Goal: Task Accomplishment & Management: Manage account settings

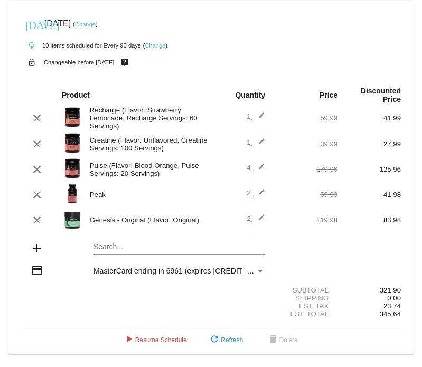
scroll to position [4, 0]
click at [39, 196] on mat-icon "clear" at bounding box center [37, 195] width 13 height 13
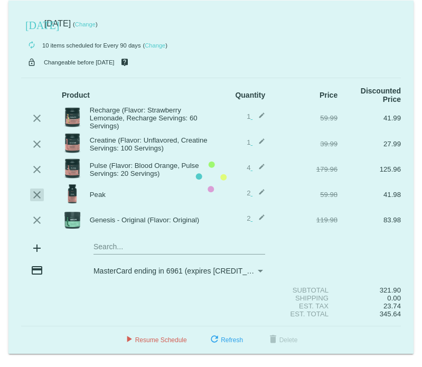
scroll to position [0, 0]
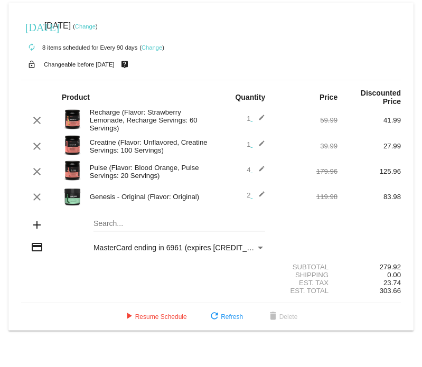
click at [107, 224] on mat-card "[DATE] [DATE] ( Change ) autorenew 8 items scheduled for Every 90 days ( Change…" at bounding box center [210, 167] width 405 height 328
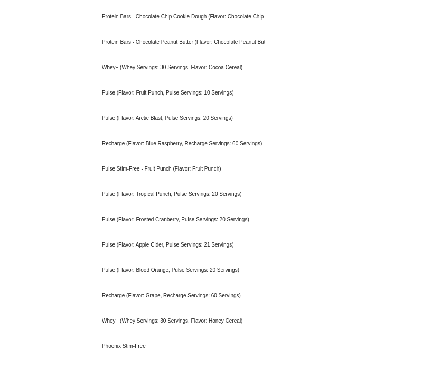
scroll to position [1004, 0]
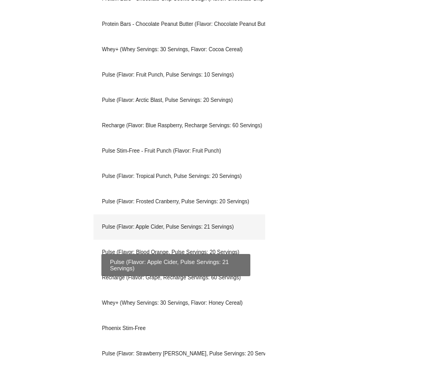
click at [108, 228] on div "Pulse (Flavor: Apple Cider, Pulse Servings: 21 Servings)" at bounding box center [180, 227] width 172 height 25
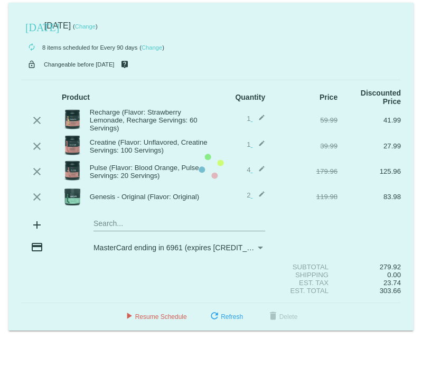
scroll to position [0, 0]
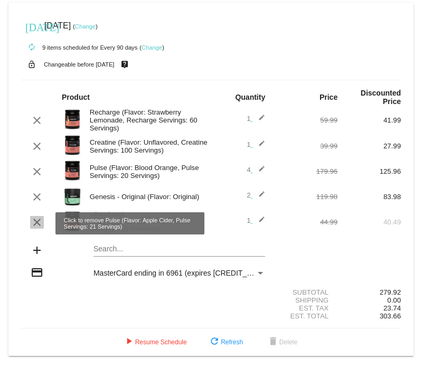
click at [38, 221] on mat-icon "clear" at bounding box center [37, 222] width 13 height 13
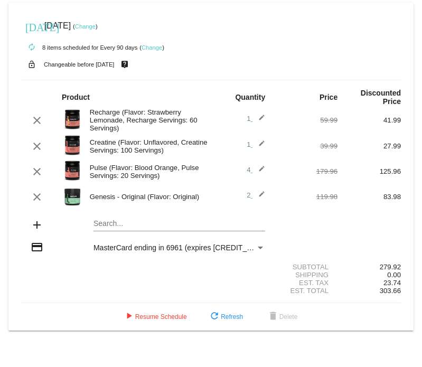
click at [101, 224] on mat-card "[DATE] [DATE] ( Change ) autorenew 8 items scheduled for Every 90 days ( Change…" at bounding box center [210, 167] width 405 height 328
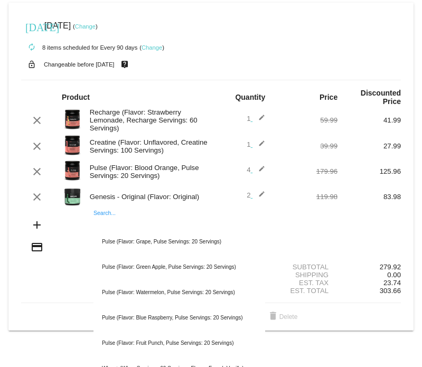
scroll to position [53, 0]
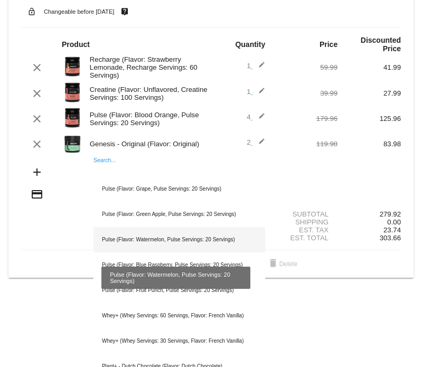
click at [117, 245] on div "Pulse (Flavor: Watermelon, Pulse Servings: 20 Servings)" at bounding box center [180, 239] width 172 height 25
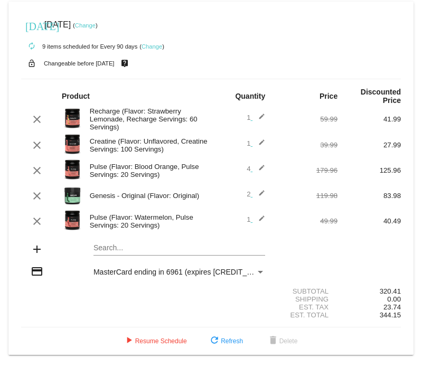
scroll to position [0, 0]
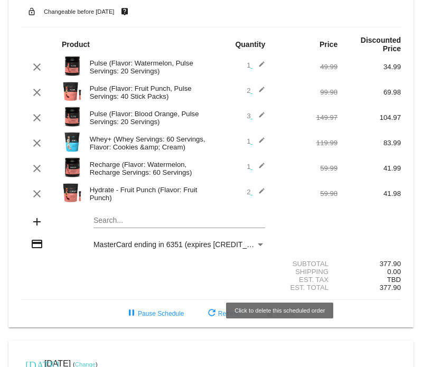
scroll to position [53, 0]
